Goal: Information Seeking & Learning: Learn about a topic

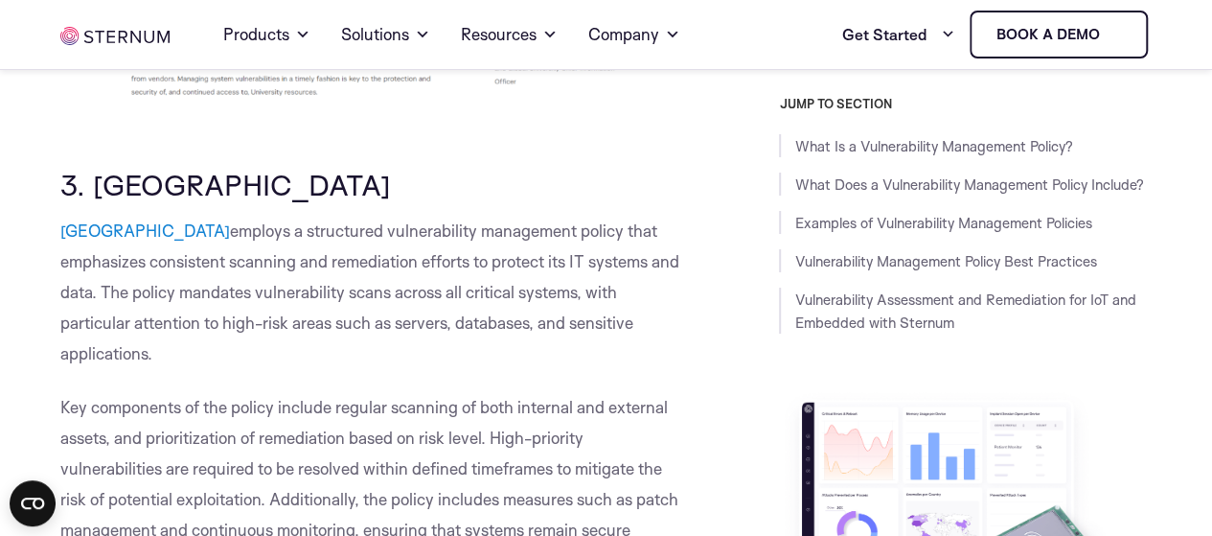
scroll to position [7235, 0]
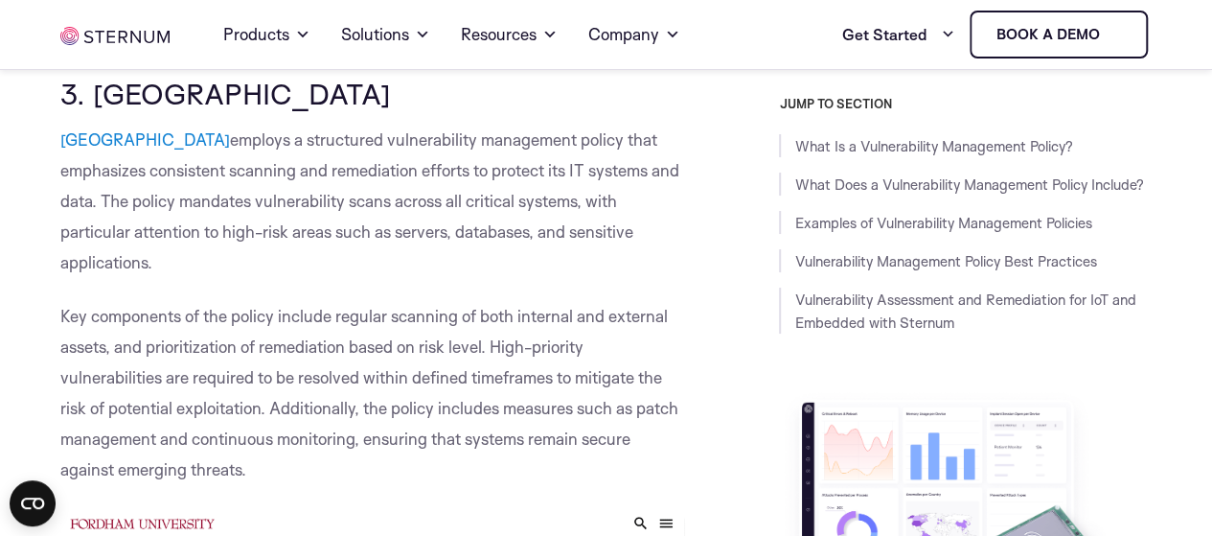
drag, startPoint x: 134, startPoint y: 199, endPoint x: 157, endPoint y: 253, distance: 58.4
click at [157, 253] on p "[GEOGRAPHIC_DATA] employs a structured vulnerability management policy that emp…" at bounding box center [372, 201] width 625 height 153
copy span "The policy mandates vulnerability scans across all critical systems, with parti…"
click at [360, 260] on p "[GEOGRAPHIC_DATA] employs a structured vulnerability management policy that emp…" at bounding box center [372, 201] width 625 height 153
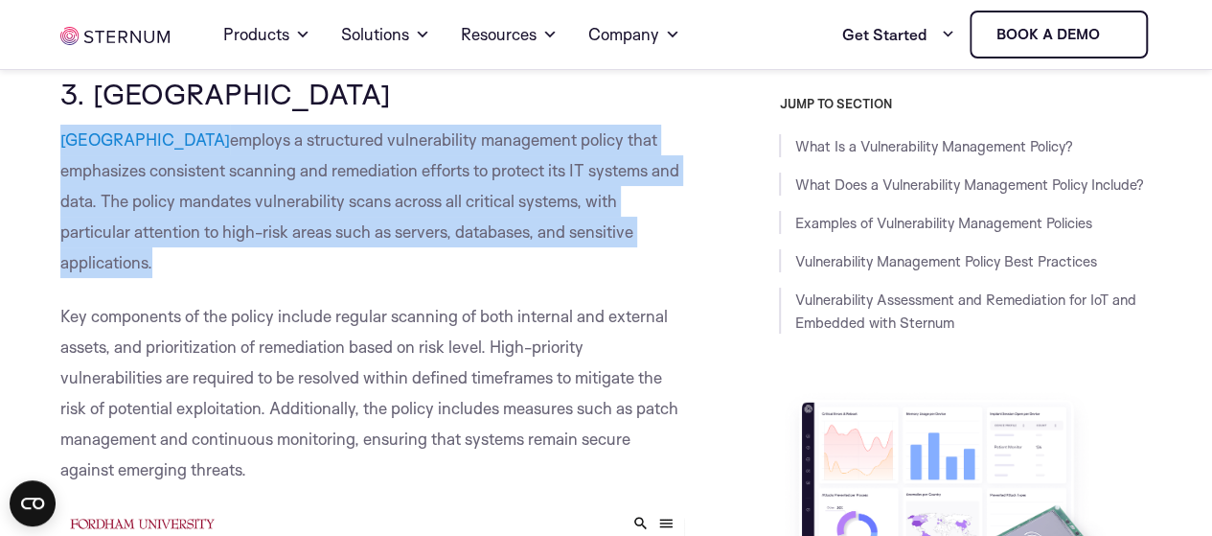
click at [360, 260] on p "[GEOGRAPHIC_DATA] employs a structured vulnerability management policy that emp…" at bounding box center [372, 201] width 625 height 153
click at [123, 191] on span "employs a structured vulnerability management policy that emphasizes consistent…" at bounding box center [369, 200] width 619 height 143
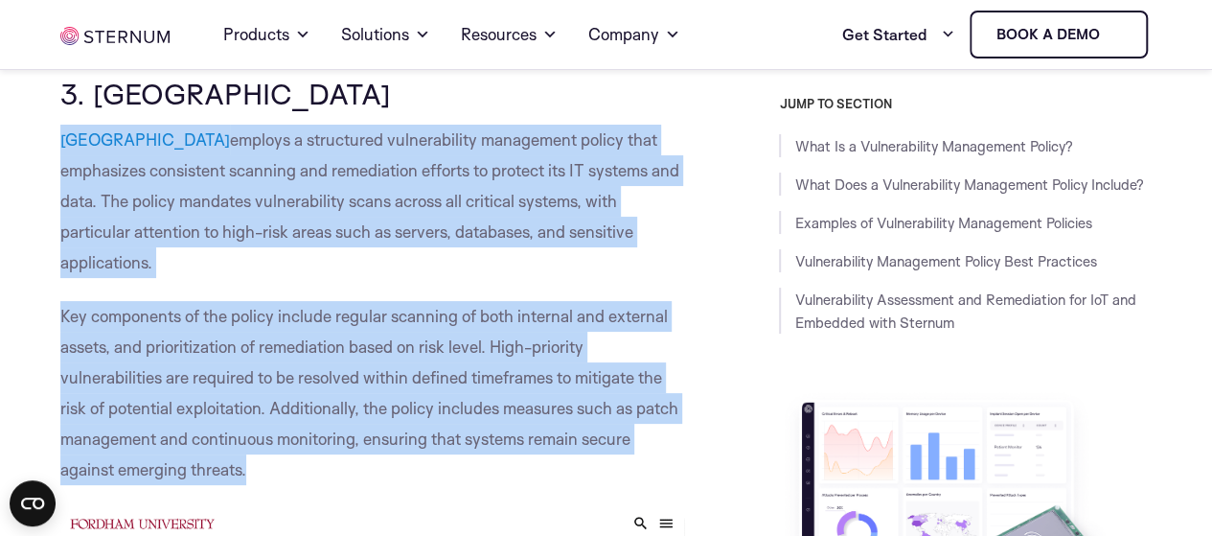
drag, startPoint x: 274, startPoint y: 471, endPoint x: 21, endPoint y: 118, distance: 434.7
copy div "[GEOGRAPHIC_DATA] employs a structured vulnerability management policy that emp…"
